Goal: Information Seeking & Learning: Learn about a topic

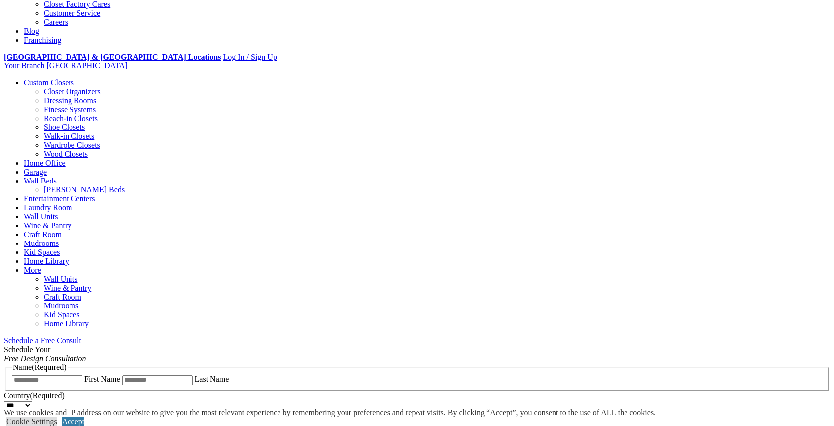
scroll to position [241, 0]
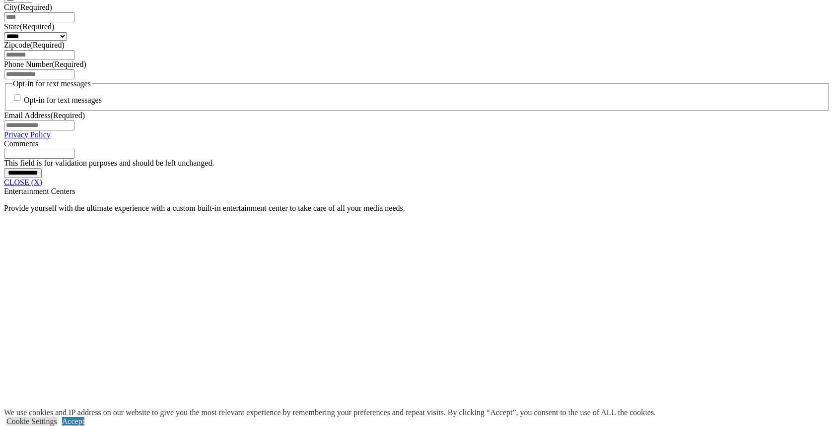
scroll to position [699, 0]
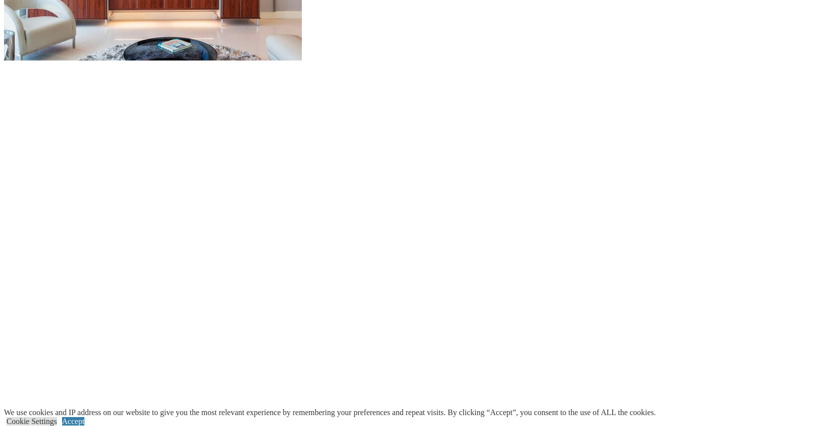
scroll to position [1278, 0]
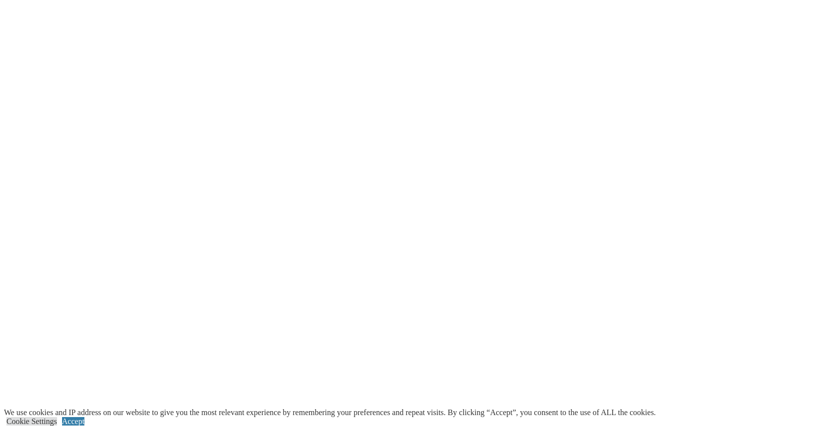
scroll to position [1579, 0]
